Goal: Task Accomplishment & Management: Manage account settings

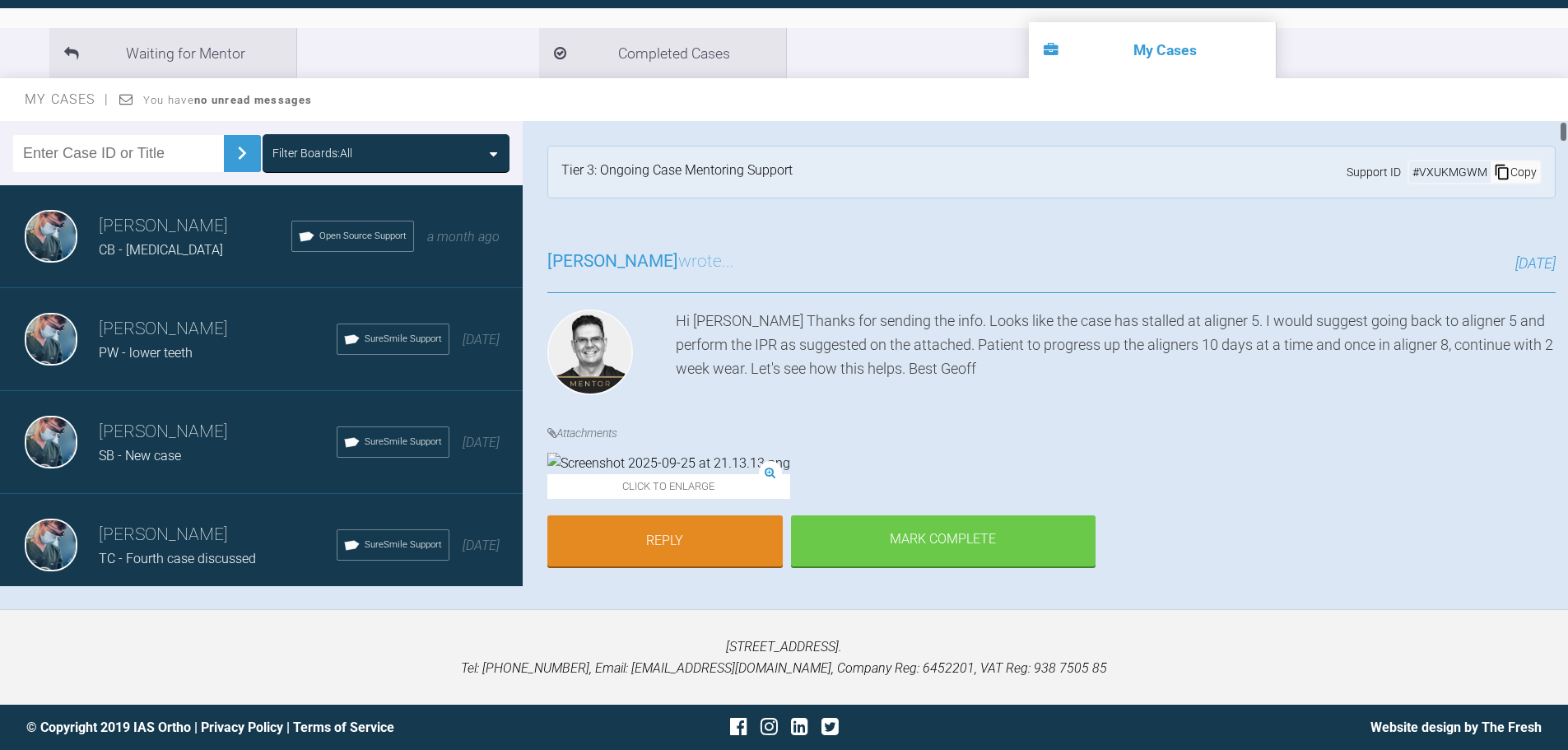
scroll to position [319, 0]
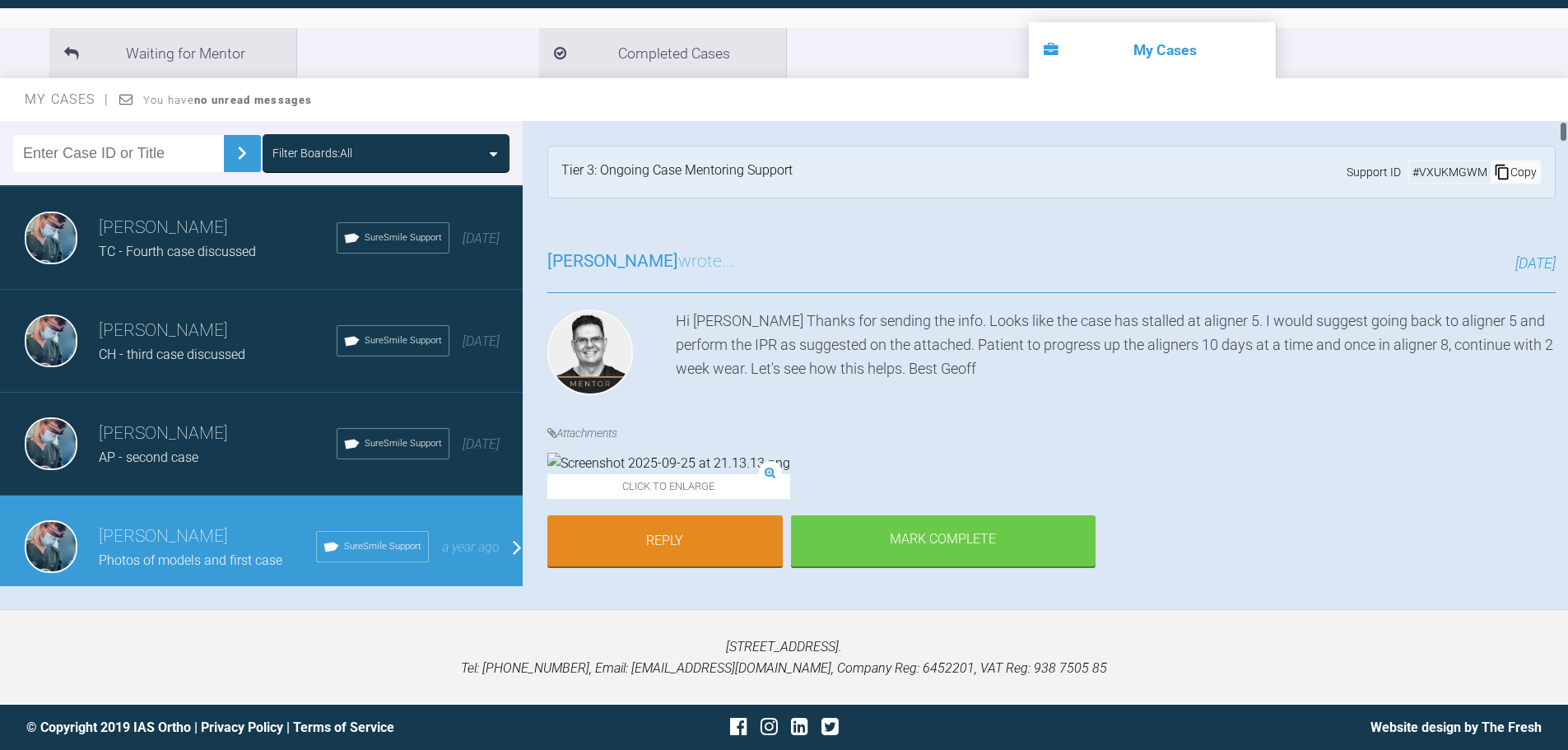
click at [678, 474] on img at bounding box center [669, 463] width 243 height 22
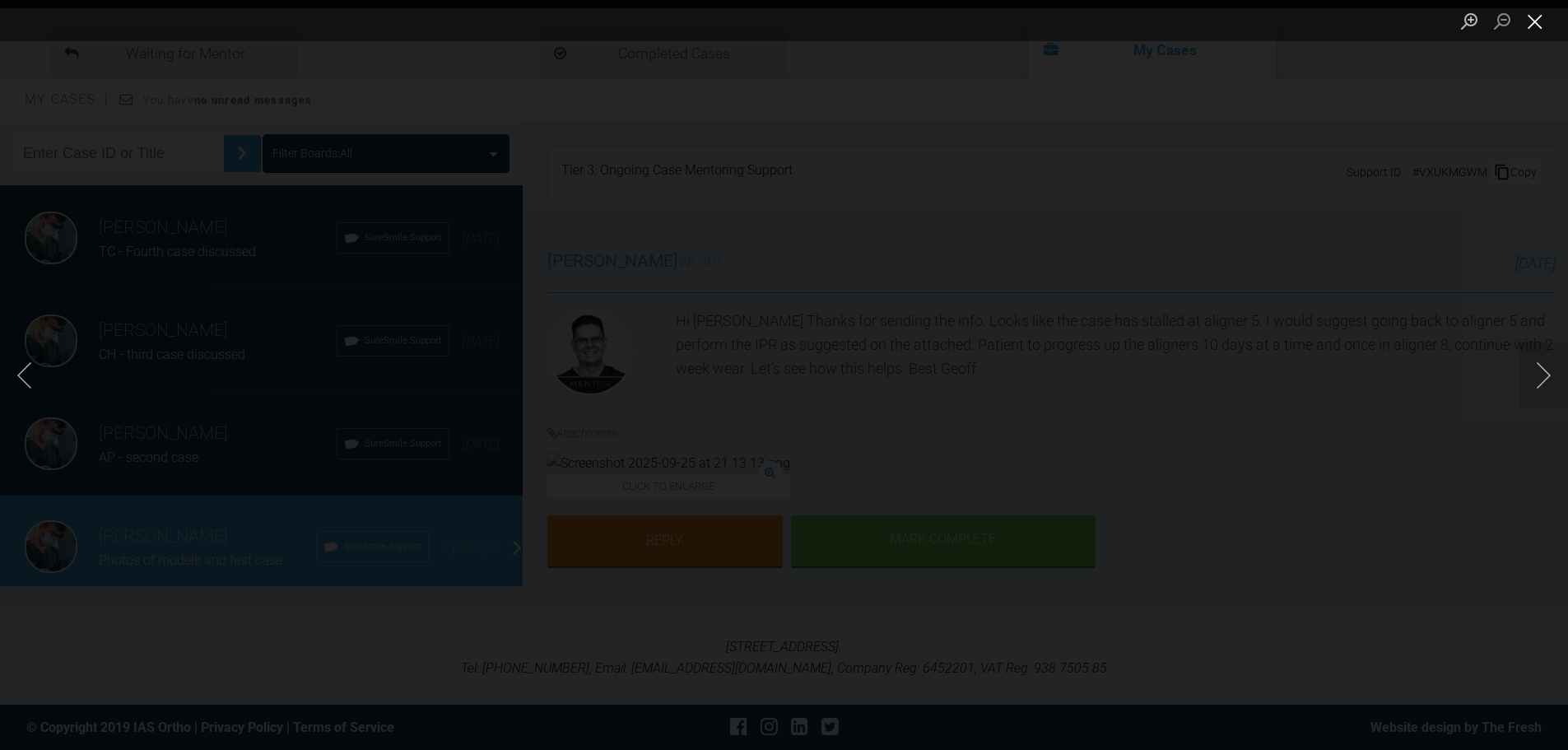
click at [1540, 19] on button "Close lightbox" at bounding box center [1535, 21] width 33 height 29
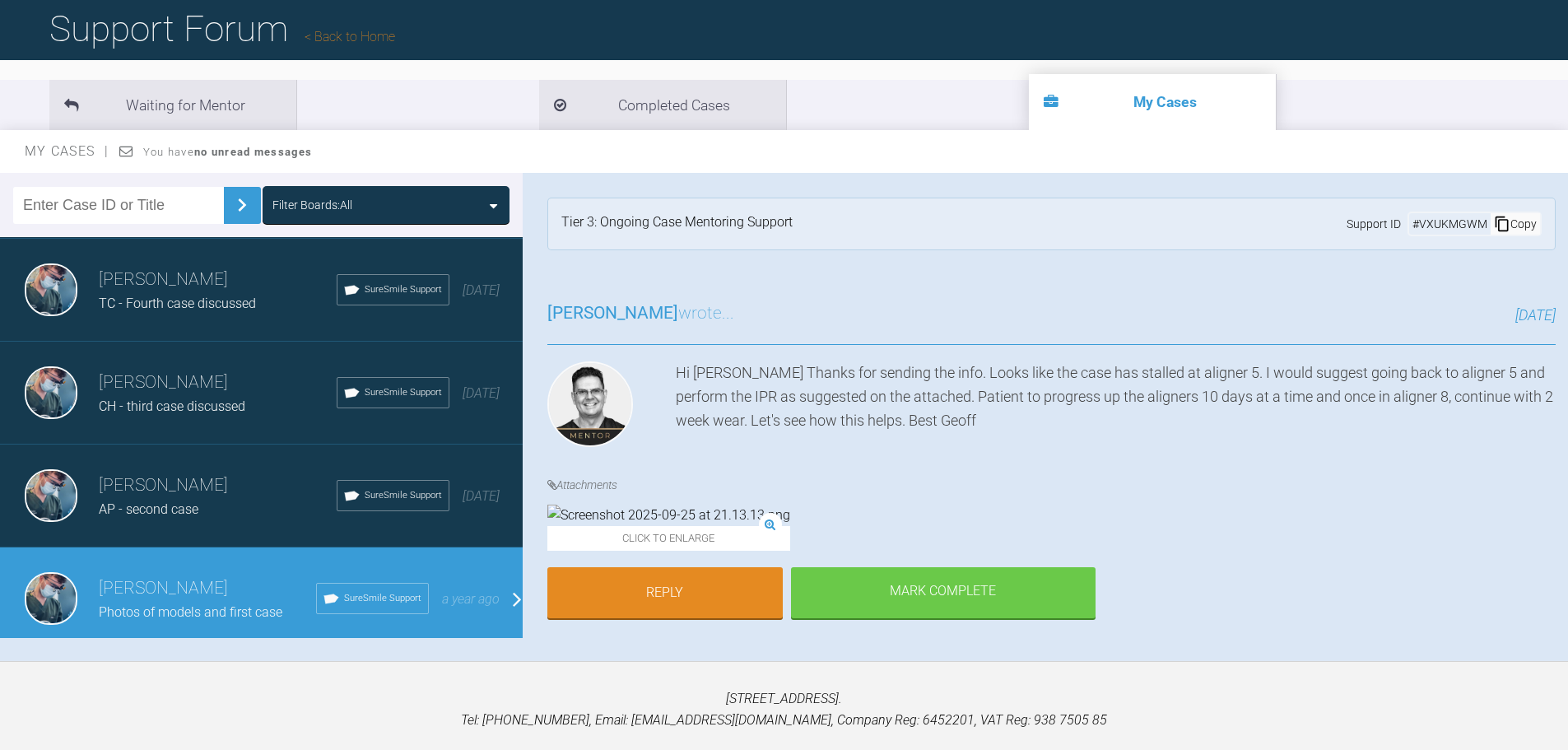
scroll to position [0, 0]
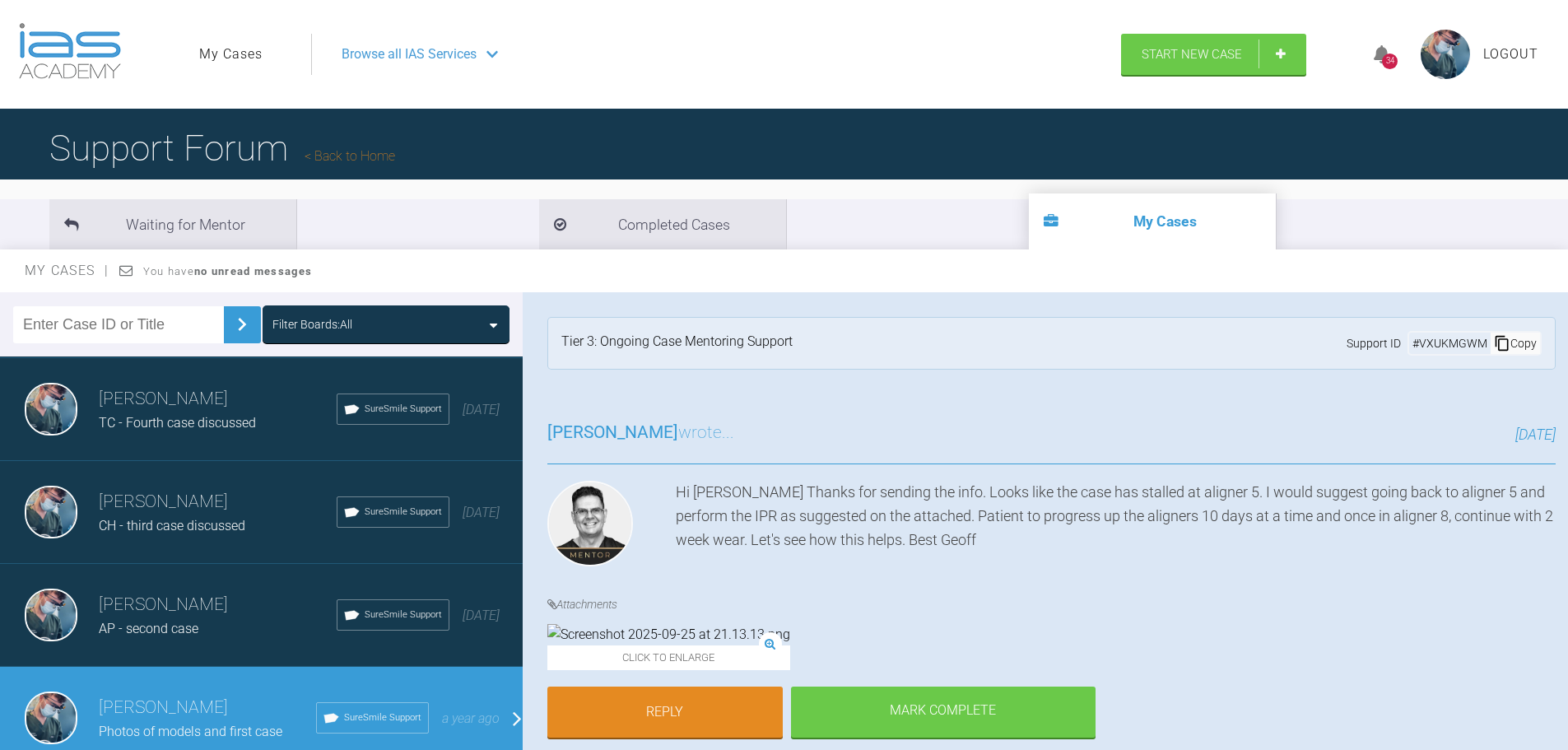
click at [1526, 52] on span "Logout" at bounding box center [1511, 54] width 55 height 22
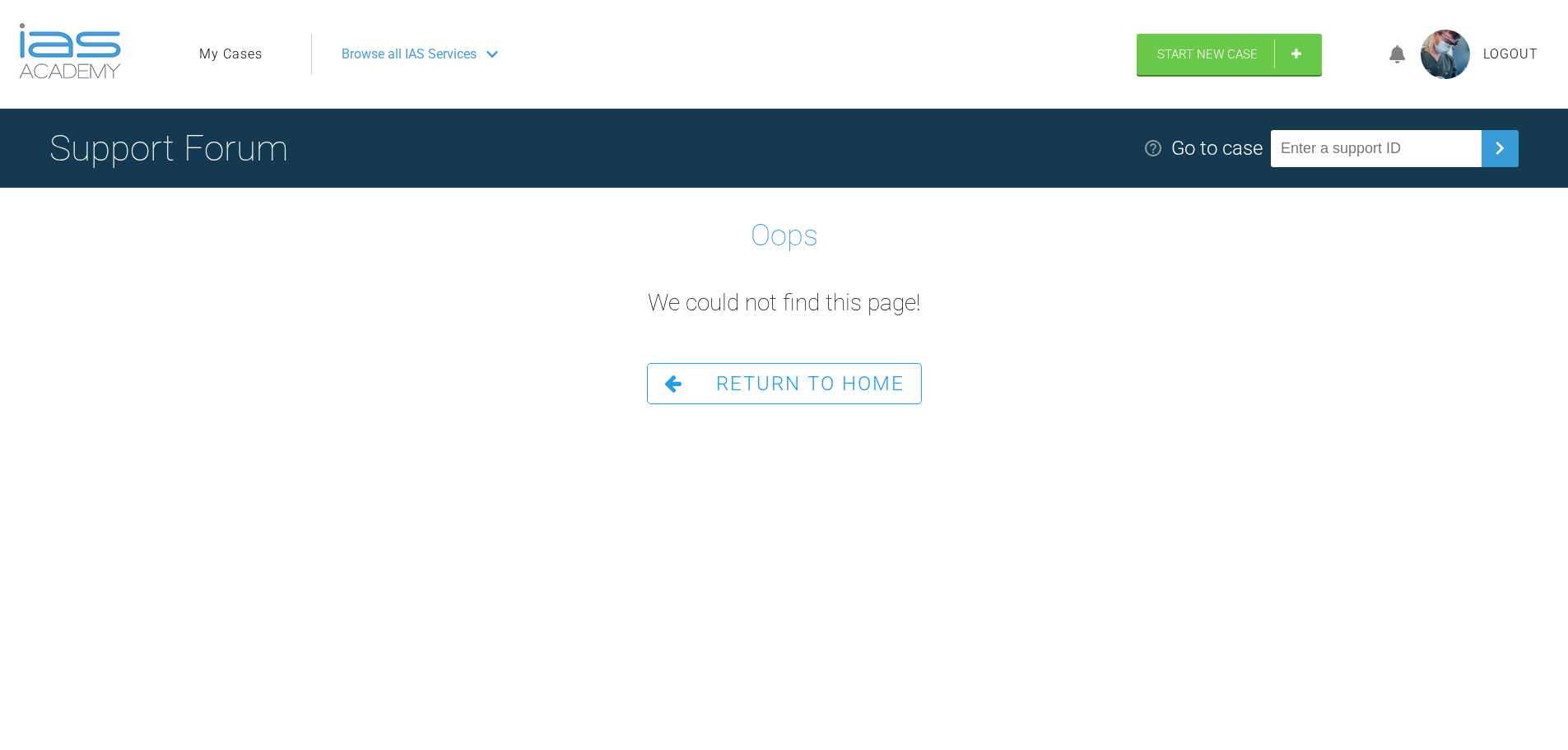
click at [1517, 60] on span "Logout" at bounding box center [1511, 54] width 55 height 22
